Goal: Information Seeking & Learning: Learn about a topic

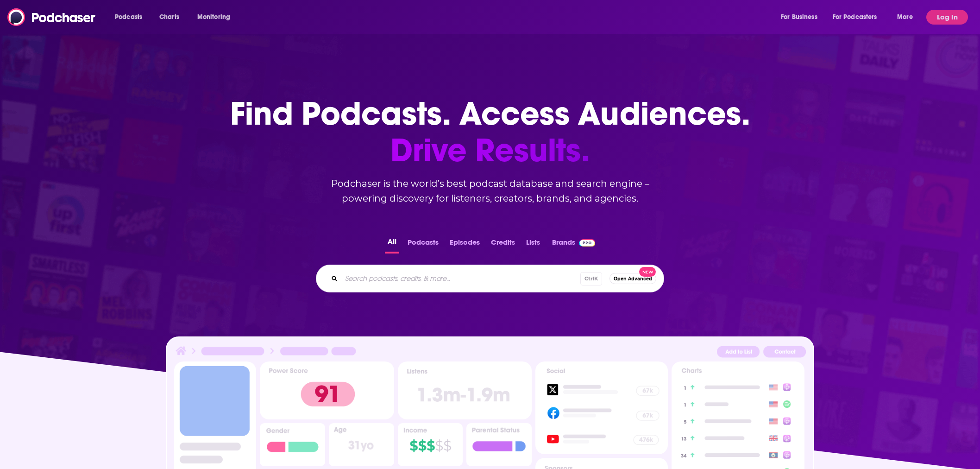
click at [942, 7] on div "Podcasts Charts Monitoring For Business For Podcasters More Log In" at bounding box center [490, 17] width 980 height 34
click at [943, 20] on button "Log In" at bounding box center [947, 17] width 42 height 15
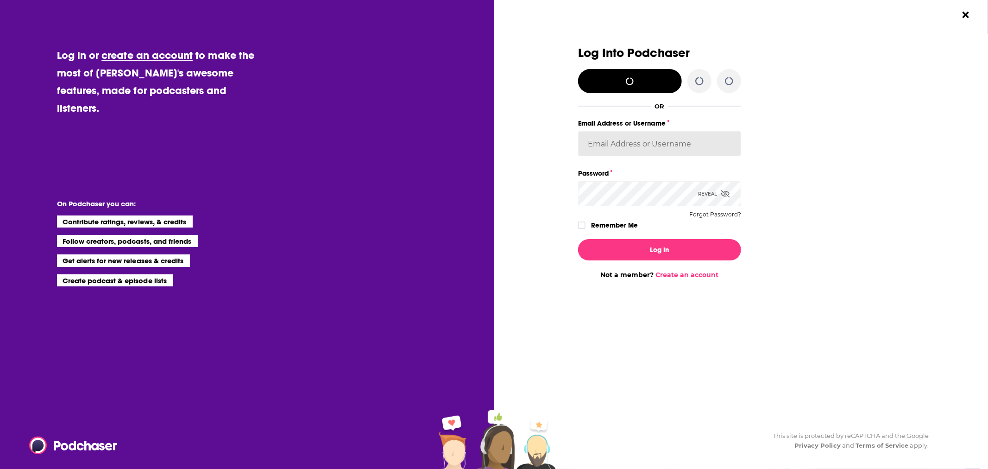
type input "[EMAIL_ADDRESS][DOMAIN_NAME]"
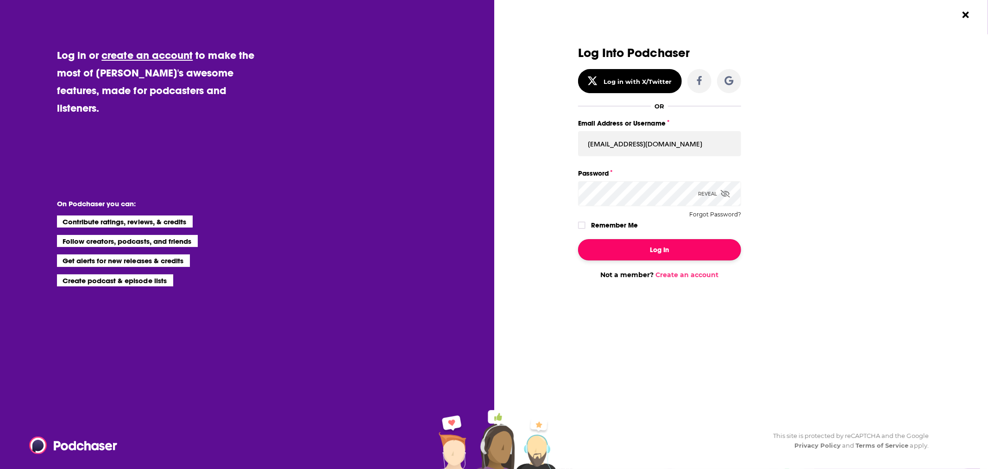
click at [644, 247] on button "Log In" at bounding box center [659, 249] width 163 height 21
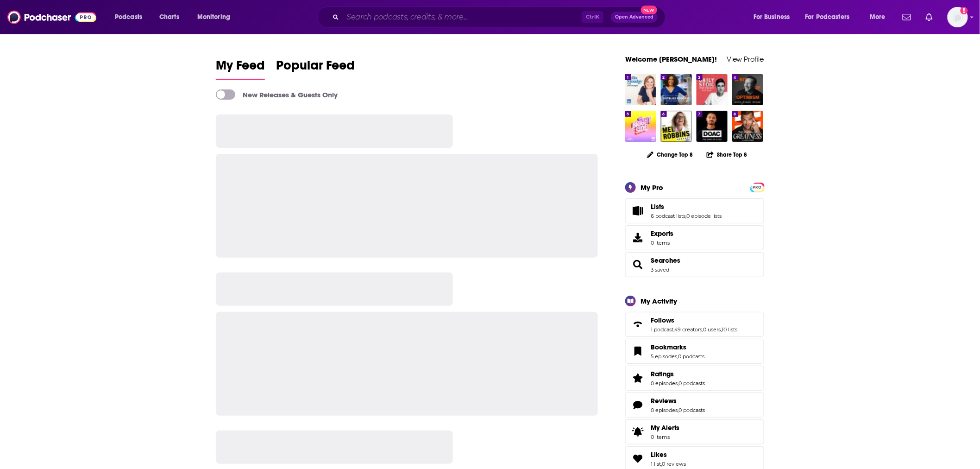
click at [434, 16] on input "Search podcasts, credits, & more..." at bounding box center [462, 17] width 239 height 15
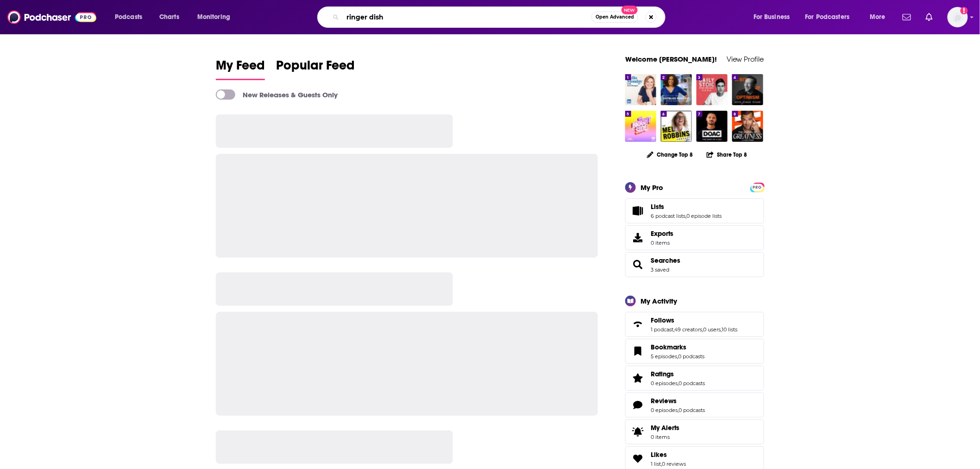
type input "ringer dish"
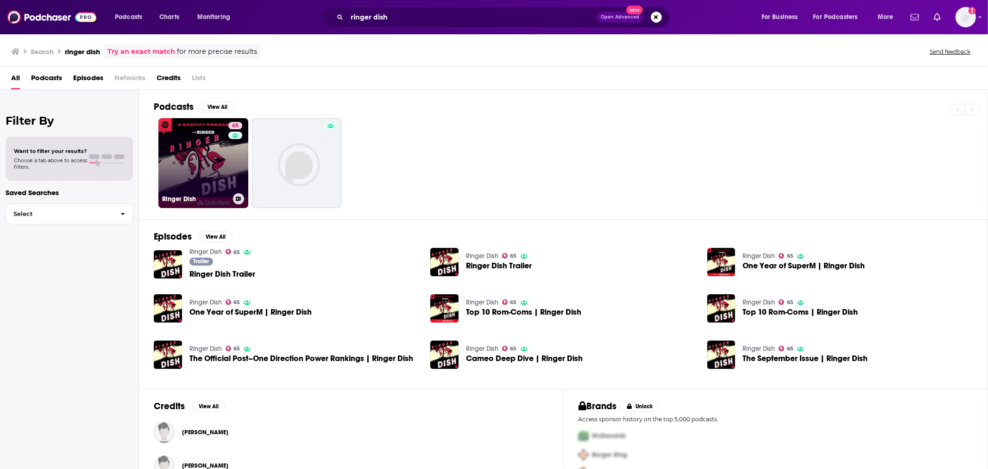
click at [209, 168] on link "65 Ringer Dish" at bounding box center [203, 163] width 90 height 90
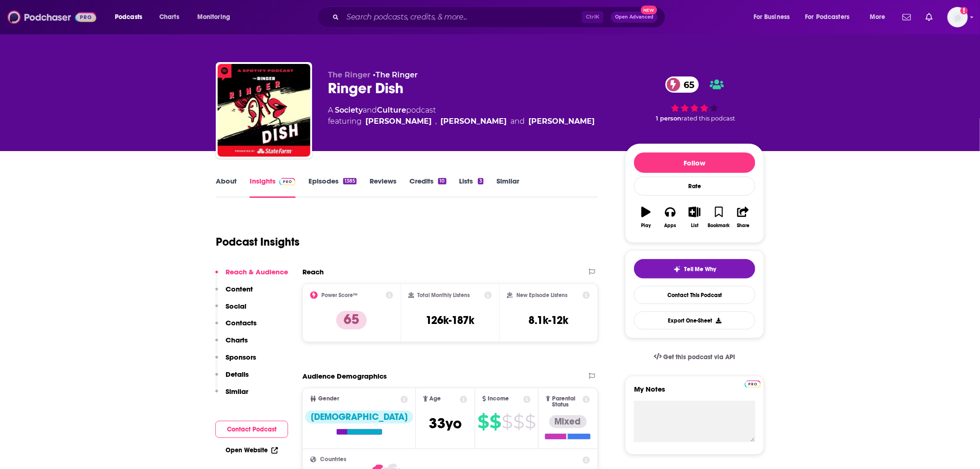
click at [63, 19] on img at bounding box center [51, 17] width 89 height 18
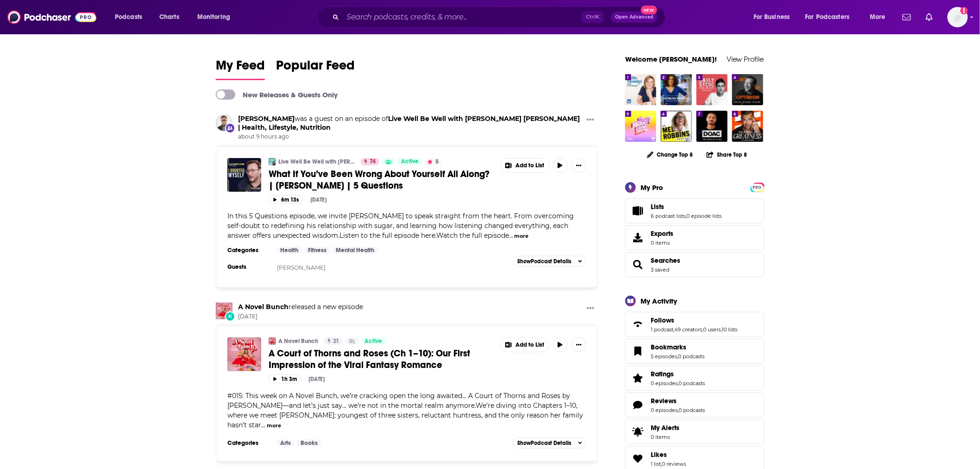
click at [344, 179] on span "What If You’ve Been Wrong About Yourself All Along? | [PERSON_NAME] | 5 Questio…" at bounding box center [379, 179] width 221 height 23
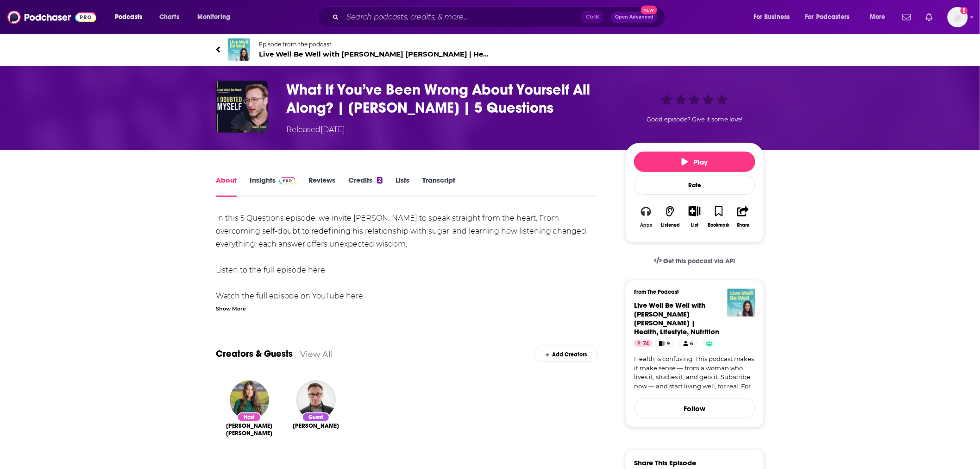
click at [649, 206] on icon "button" at bounding box center [646, 211] width 10 height 10
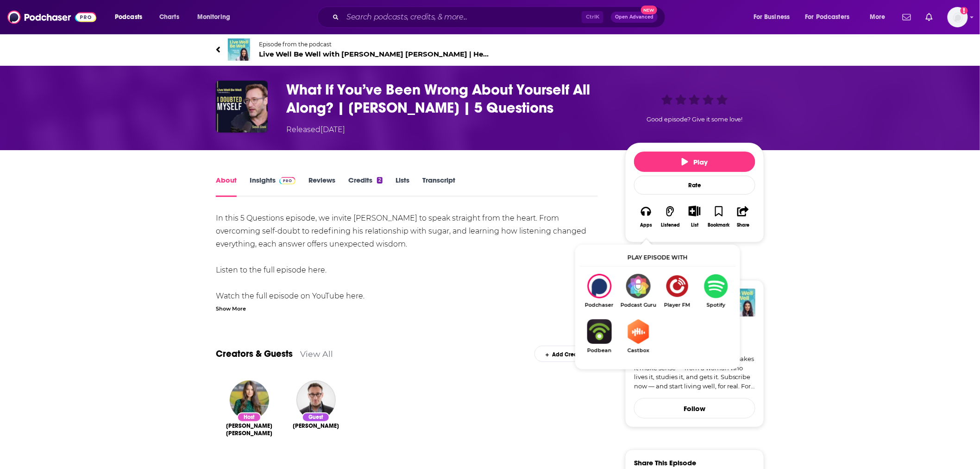
click at [431, 177] on link "Transcript" at bounding box center [438, 185] width 33 height 21
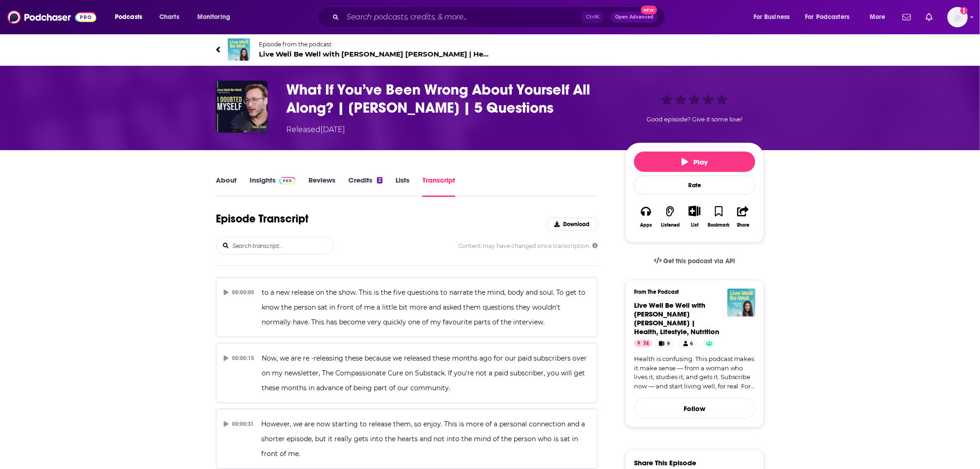
click at [256, 246] on input "search" at bounding box center [283, 245] width 102 height 17
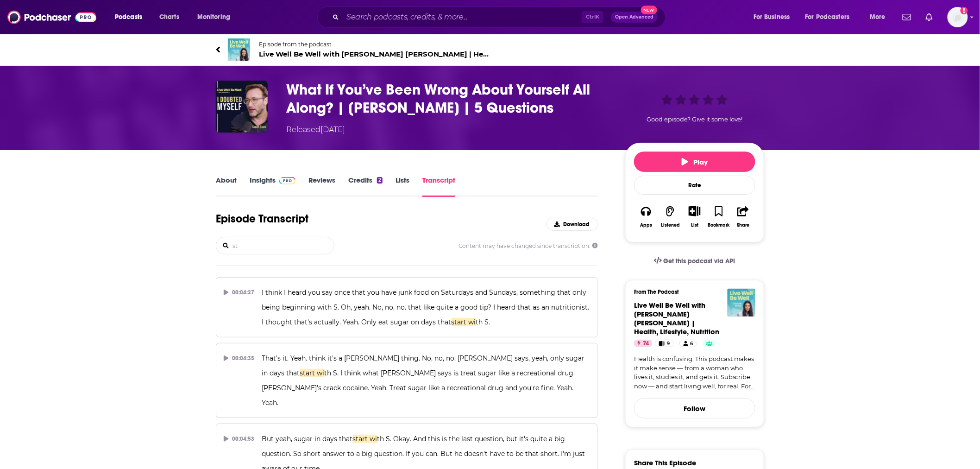
type input "s"
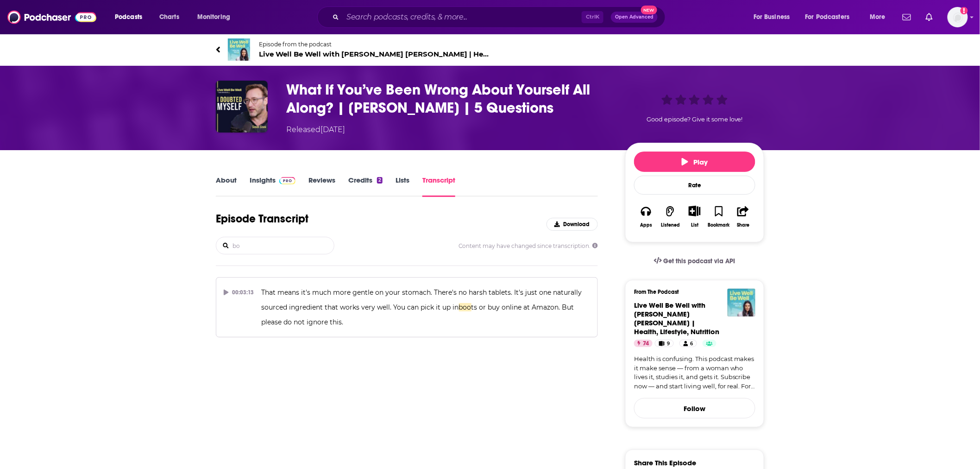
type input "b"
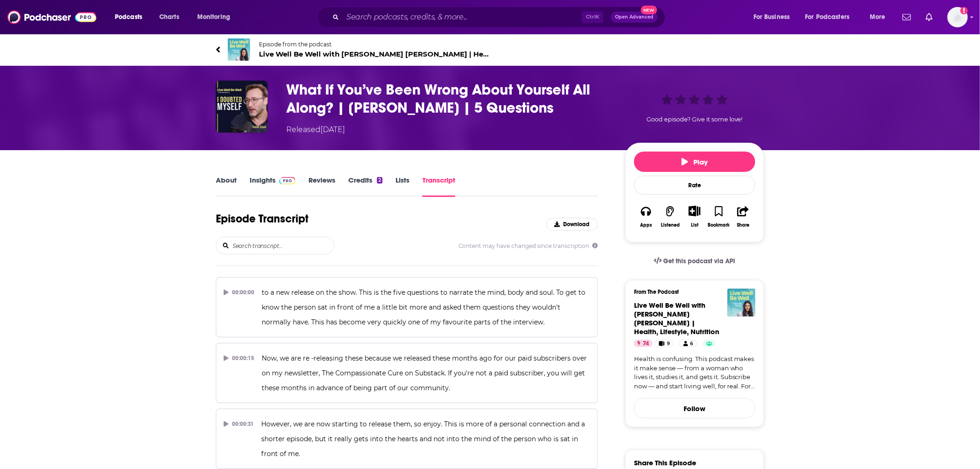
click at [366, 52] on span "Live Well Be Well with [PERSON_NAME] [PERSON_NAME] | Health, Lifestyle, Nutriti…" at bounding box center [374, 54] width 231 height 9
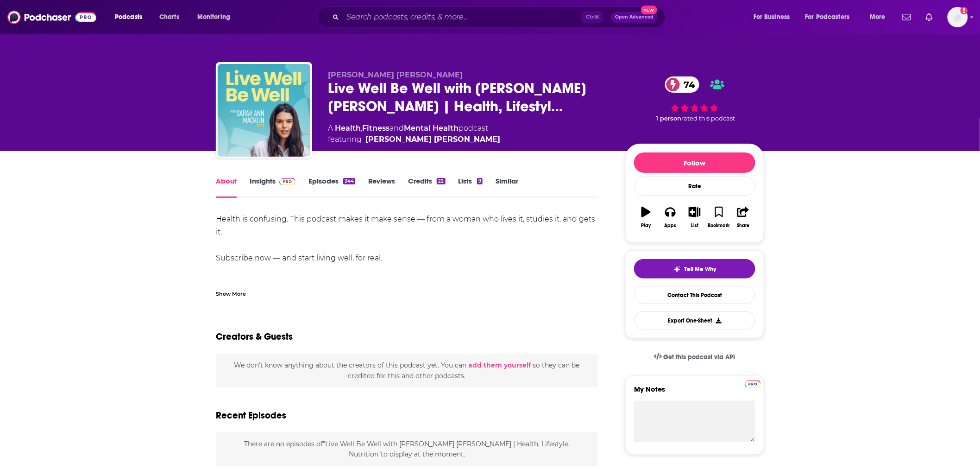
click at [279, 181] on img at bounding box center [287, 181] width 16 height 7
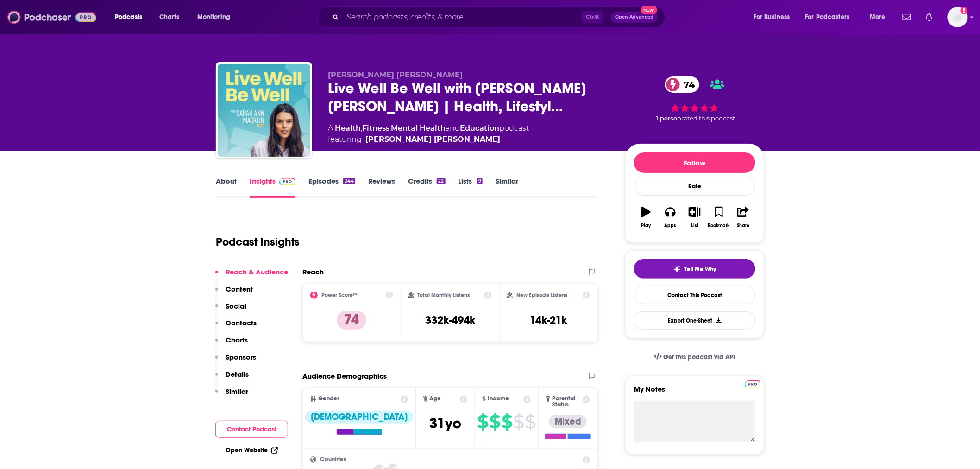
click at [45, 18] on img at bounding box center [51, 17] width 89 height 18
